Goal: Information Seeking & Learning: Learn about a topic

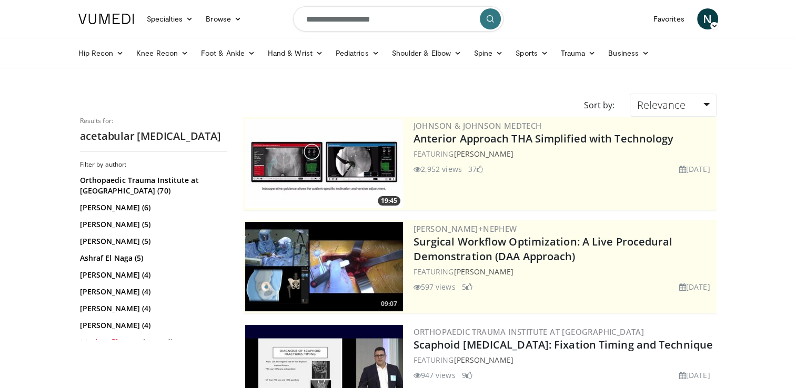
click at [374, 24] on input "**********" at bounding box center [398, 18] width 210 height 25
drag, startPoint x: 442, startPoint y: 18, endPoint x: 226, endPoint y: -14, distance: 218.6
click at [226, 0] on html "Specialties Adult & Family Medicine Allergy, Asthma, Immunology Anesthesiology …" at bounding box center [398, 194] width 796 height 388
type input "**********"
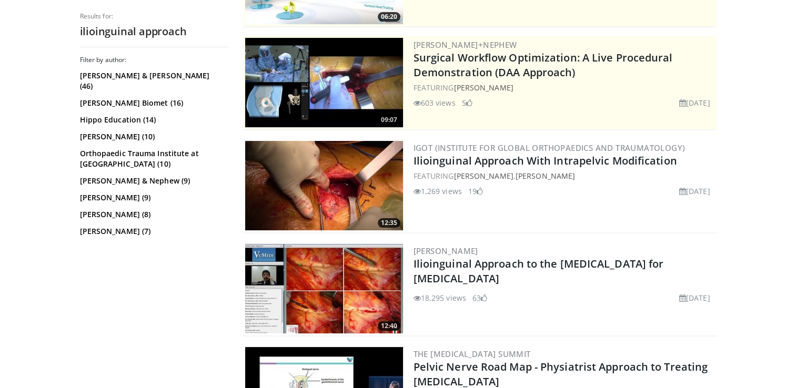
scroll to position [187, 0]
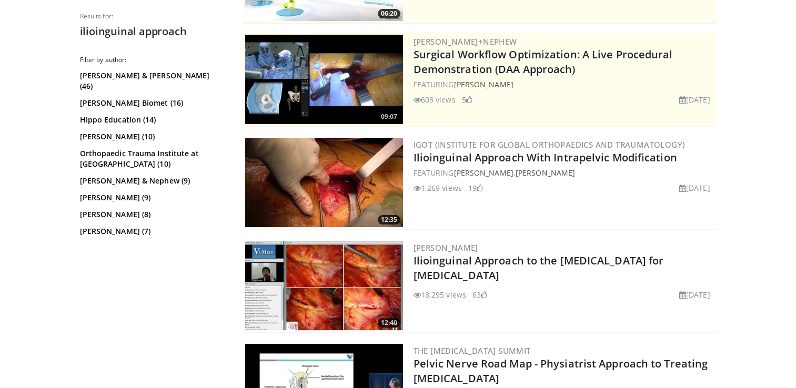
click at [342, 294] on img at bounding box center [324, 285] width 158 height 89
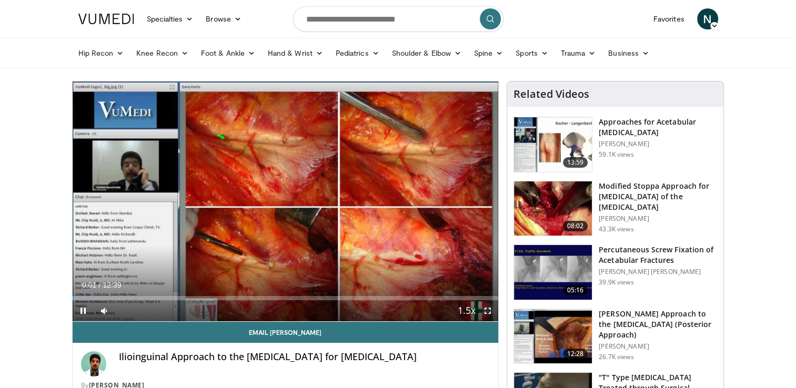
click at [485, 313] on span "Video Player" at bounding box center [487, 310] width 21 height 21
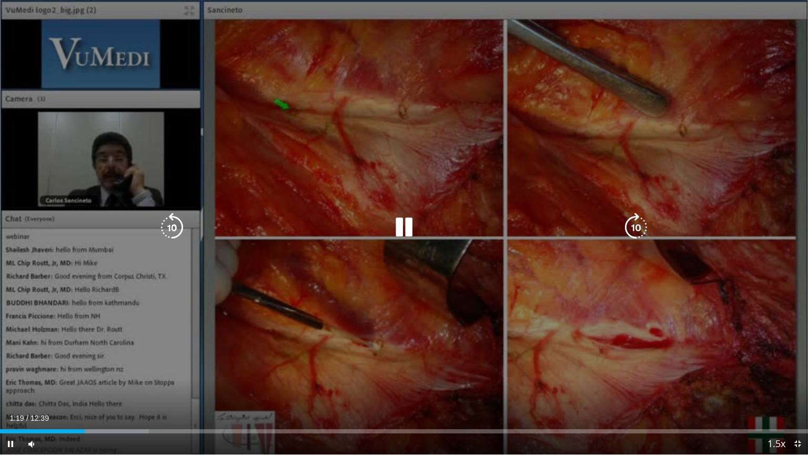
click at [405, 223] on icon "Video Player" at bounding box center [403, 227] width 29 height 29
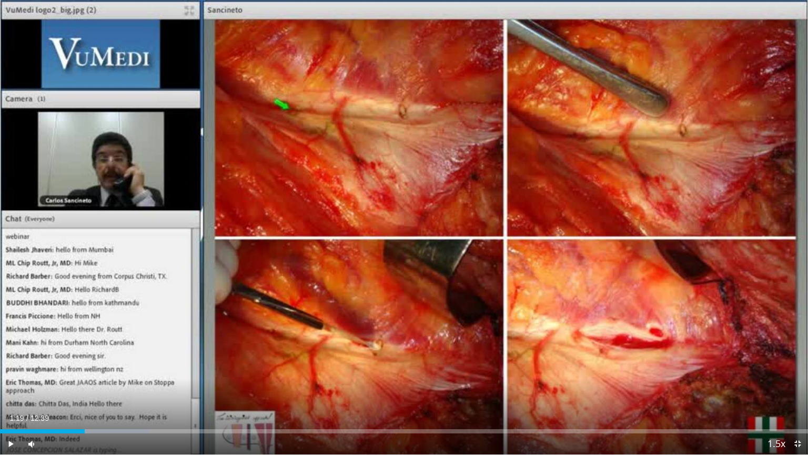
click at [405, 223] on div "10 seconds Tap to unmute" at bounding box center [404, 227] width 808 height 454
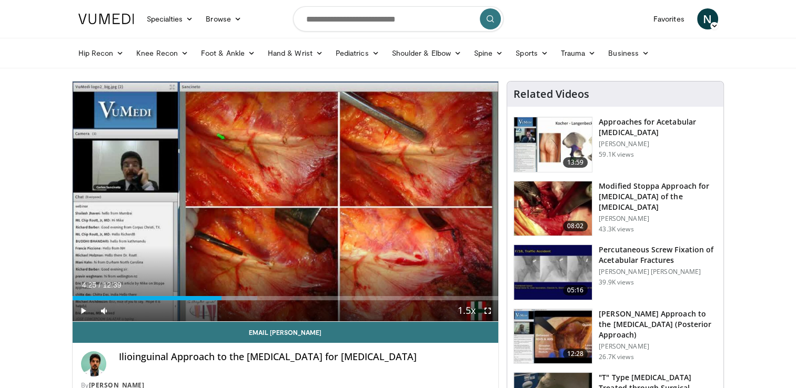
click at [559, 214] on img at bounding box center [553, 209] width 78 height 55
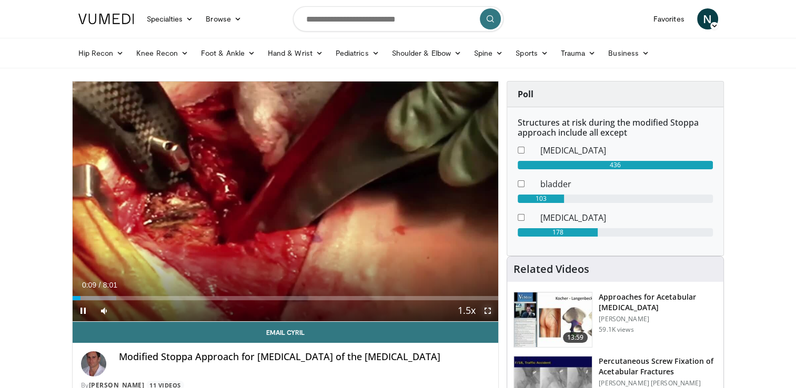
click at [488, 310] on span "Video Player" at bounding box center [487, 310] width 21 height 21
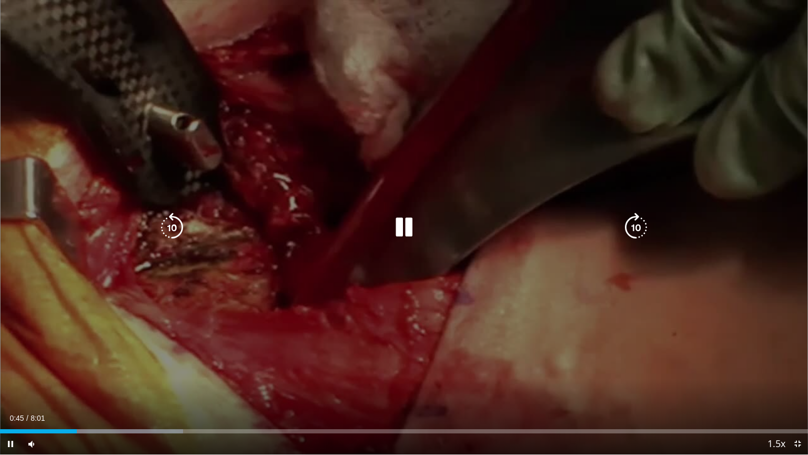
click at [410, 233] on icon "Video Player" at bounding box center [403, 227] width 29 height 29
